Goal: Information Seeking & Learning: Learn about a topic

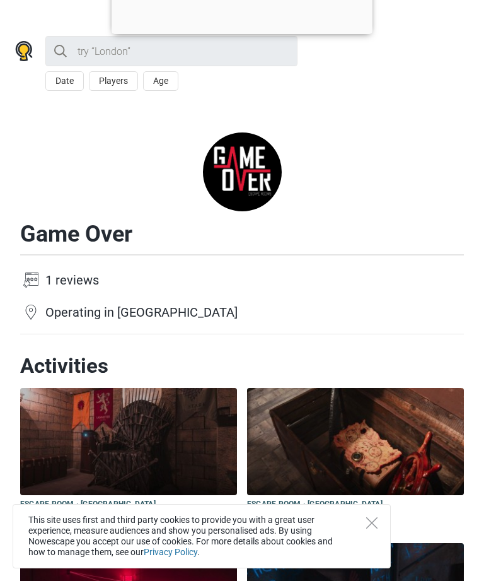
scroll to position [2, 0]
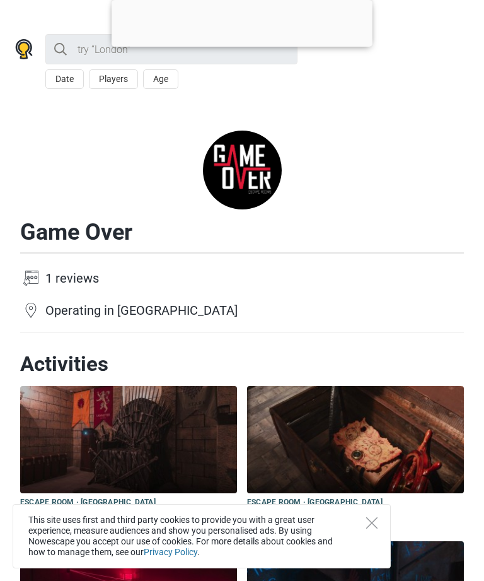
click at [373, 520] on icon "Close" at bounding box center [371, 522] width 11 height 11
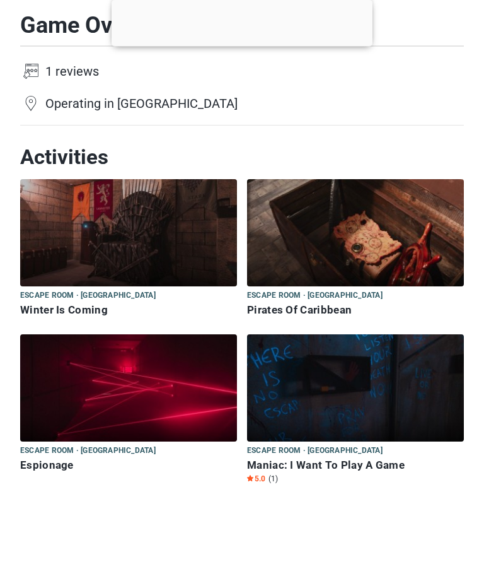
scroll to position [226, 0]
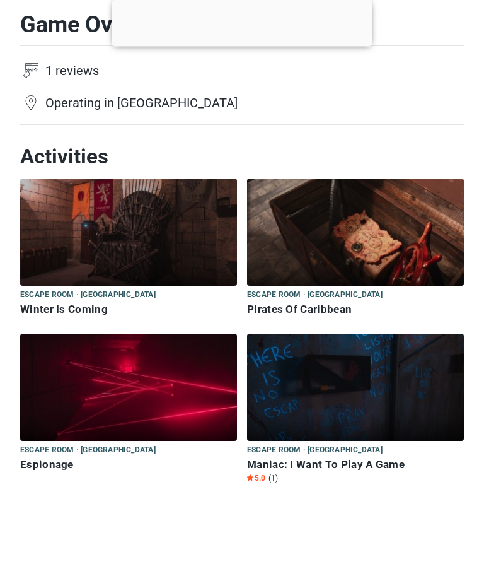
click at [394, 239] on img at bounding box center [355, 232] width 217 height 107
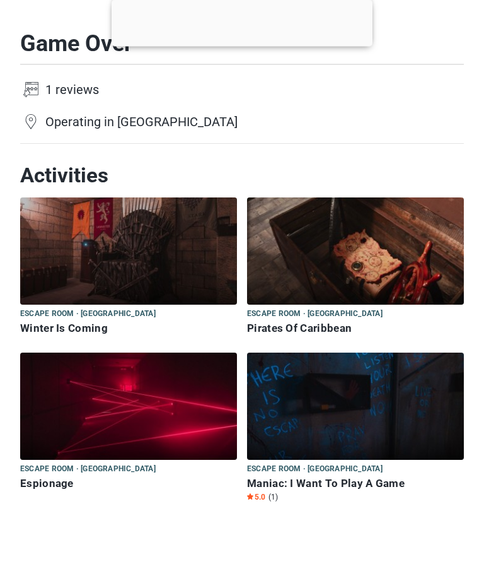
scroll to position [267, 0]
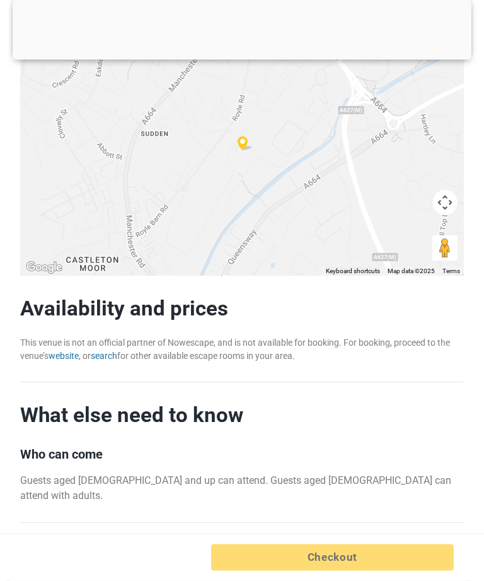
scroll to position [863, 0]
click at [66, 356] on link "website" at bounding box center [64, 356] width 30 height 10
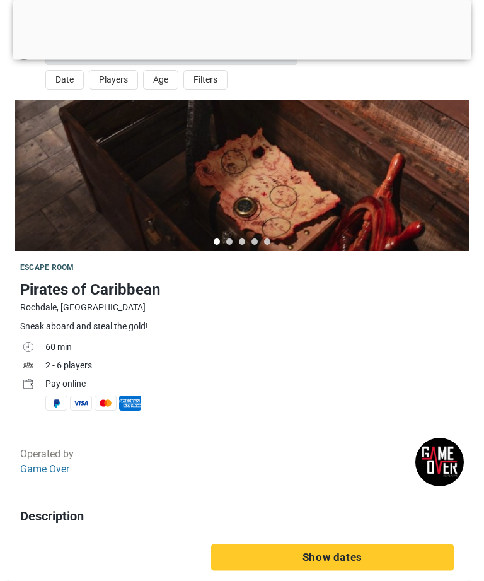
scroll to position [0, 0]
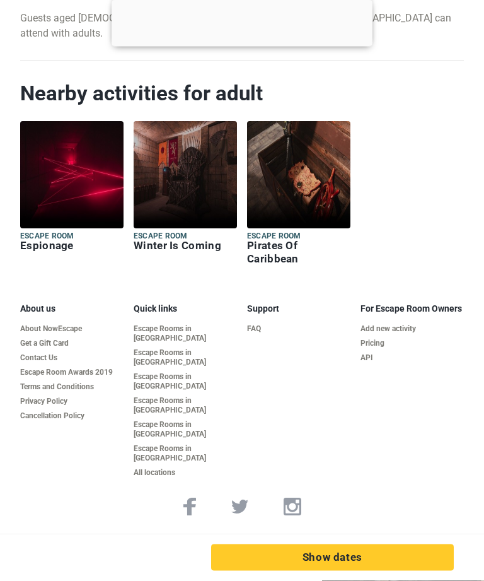
scroll to position [1408, 0]
click at [382, 339] on link "Pricing" at bounding box center [412, 343] width 103 height 9
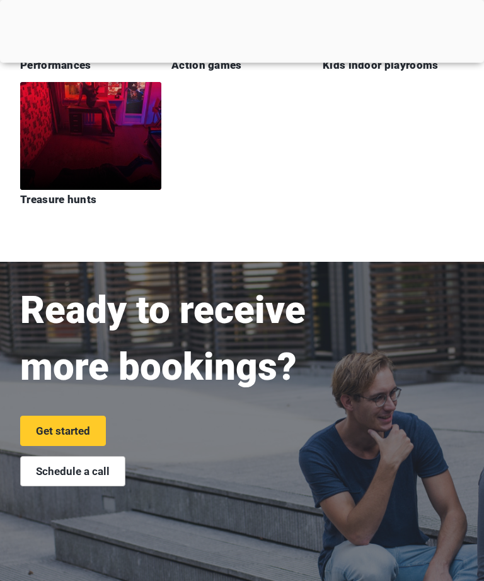
scroll to position [3640, 0]
